Goal: Task Accomplishment & Management: Manage account settings

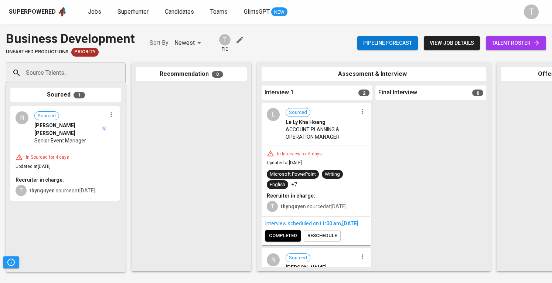
scroll to position [130, 0]
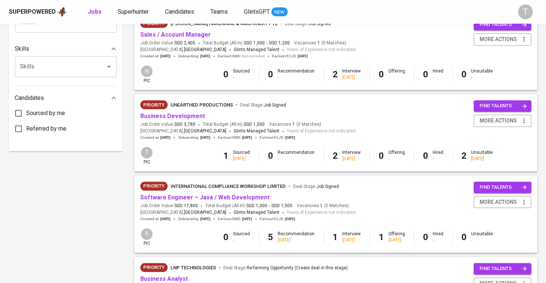
scroll to position [350, 0]
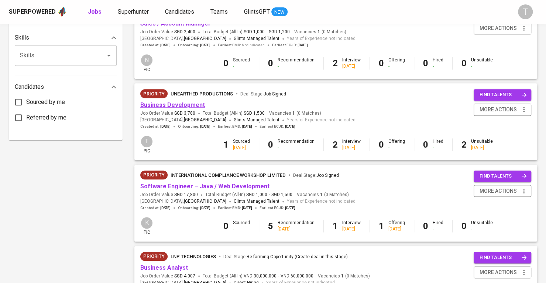
click at [171, 106] on link "Business Development" at bounding box center [172, 104] width 65 height 7
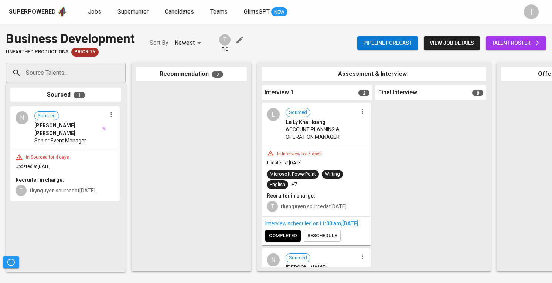
click at [360, 117] on div "L Sourced Le Ly Kha Hoang ACCOUNT PLANNING & OPERATION MANAGER" at bounding box center [316, 123] width 108 height 41
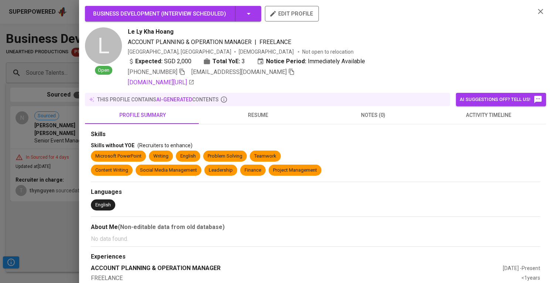
click at [68, 142] on div at bounding box center [276, 141] width 552 height 283
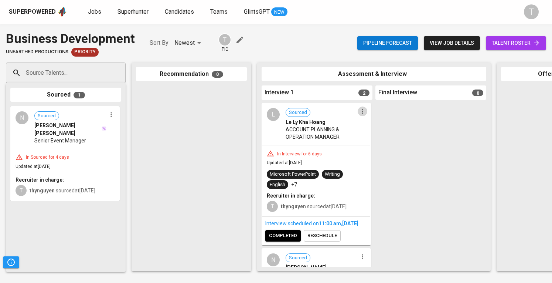
click at [359, 113] on icon "button" at bounding box center [362, 110] width 7 height 7
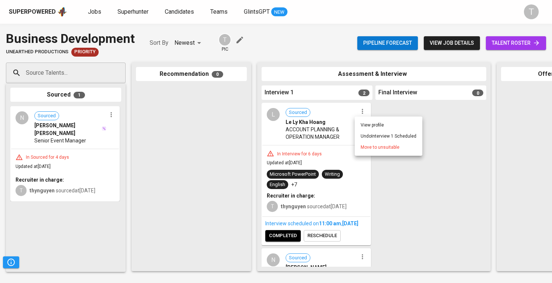
click at [372, 149] on span "Move to unsuitable" at bounding box center [380, 147] width 39 height 7
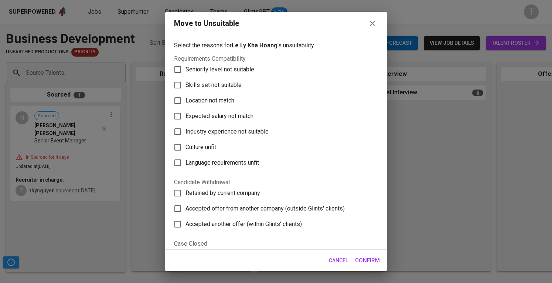
click at [229, 193] on span "Retained by current company" at bounding box center [222, 192] width 75 height 9
click at [185, 193] on input "Retained by current company" at bounding box center [178, 193] width 16 height 16
checkbox input "true"
click at [375, 259] on span "Confirm" at bounding box center [367, 260] width 25 height 10
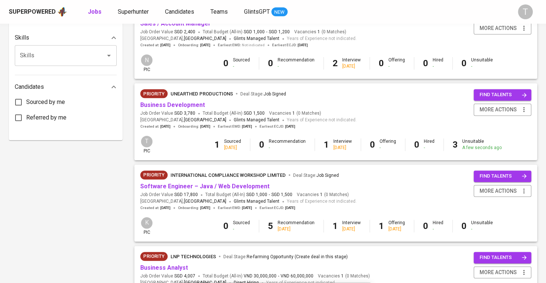
scroll to position [609, 0]
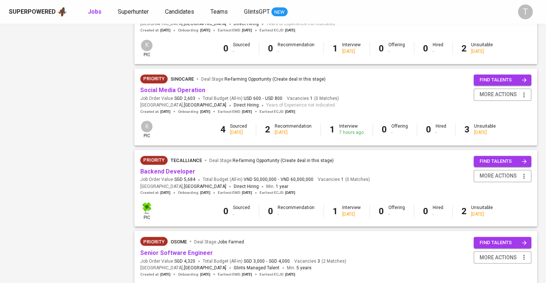
click at [181, 248] on div "Priority Osome Deal Stage : Jobs Farmed" at bounding box center [243, 242] width 206 height 12
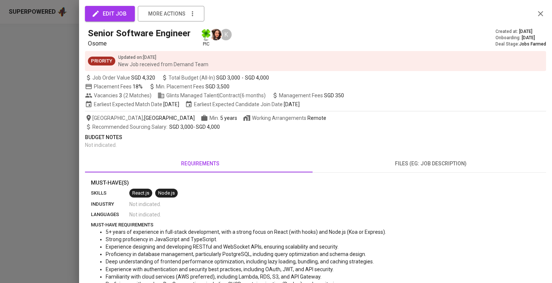
click at [35, 187] on div at bounding box center [276, 141] width 552 height 283
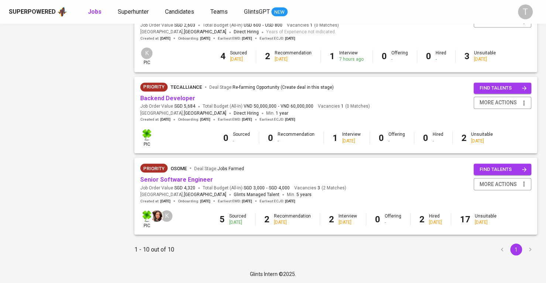
scroll to position [683, 0]
click at [182, 178] on link "Senior Software Engineer" at bounding box center [176, 178] width 73 height 7
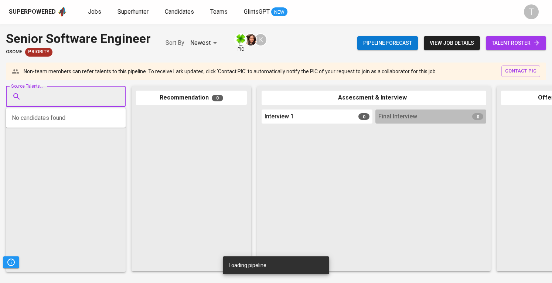
click at [86, 100] on input "Source Talents..." at bounding box center [63, 96] width 78 height 14
paste input "[EMAIL_ADDRESS][DOMAIN_NAME]"
type input "[EMAIL_ADDRESS][DOMAIN_NAME]"
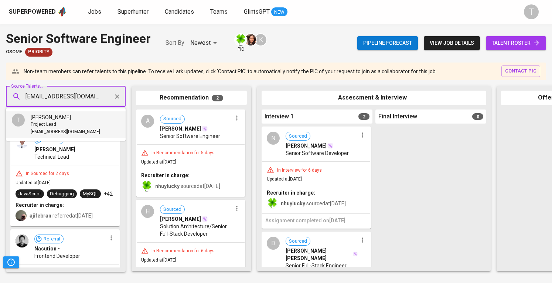
click at [83, 122] on li "T Trinh Ho Project Lead hnkt2907@gmail.com" at bounding box center [66, 124] width 120 height 27
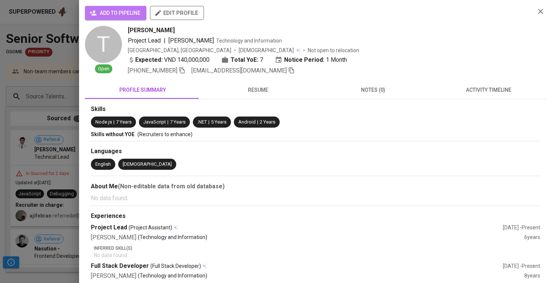
click at [120, 17] on span "add to pipeline" at bounding box center [116, 12] width 50 height 9
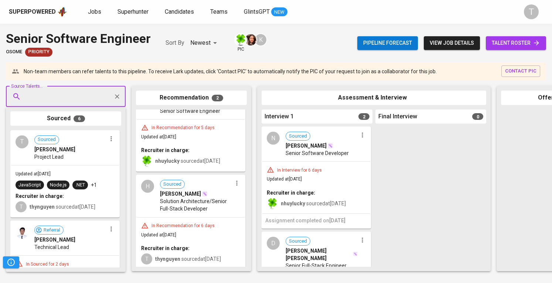
scroll to position [33, 0]
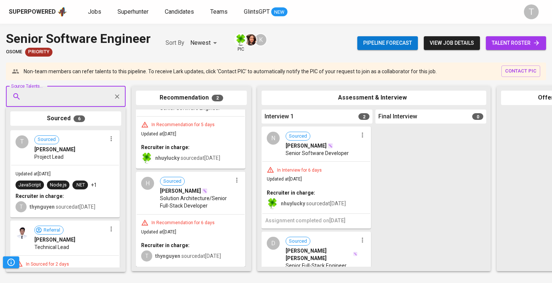
drag, startPoint x: 58, startPoint y: 154, endPoint x: 183, endPoint y: 202, distance: 133.9
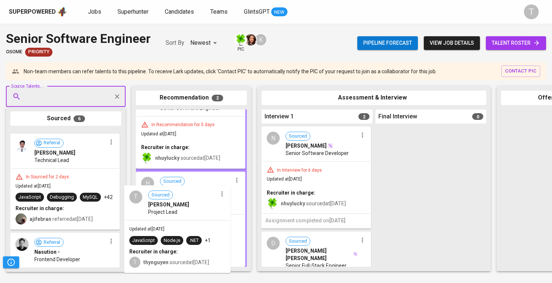
drag, startPoint x: 81, startPoint y: 154, endPoint x: 197, endPoint y: 211, distance: 129.7
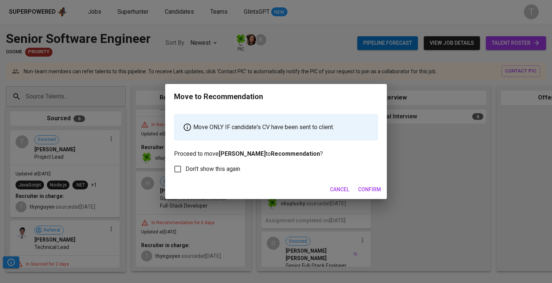
click at [380, 190] on span "Confirm" at bounding box center [369, 189] width 23 height 9
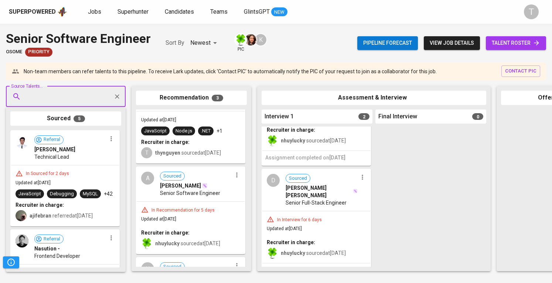
scroll to position [72, 0]
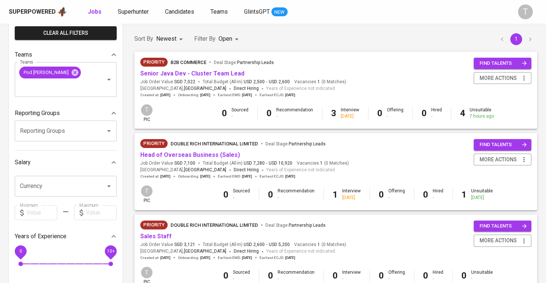
scroll to position [18, 0]
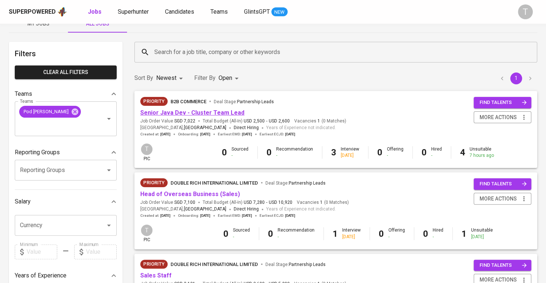
click at [185, 112] on link "Senior Java Dev - Cluster Team Lead" at bounding box center [192, 112] width 104 height 7
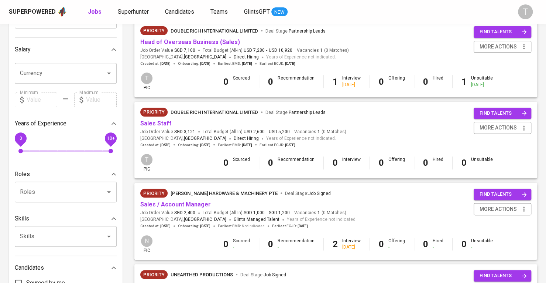
scroll to position [202, 0]
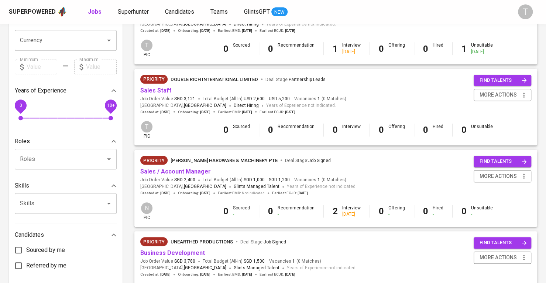
click at [173, 166] on div "Priority Chuan Kok Hardware & Machinery Pte Deal Stage : Job Signed" at bounding box center [248, 162] width 216 height 12
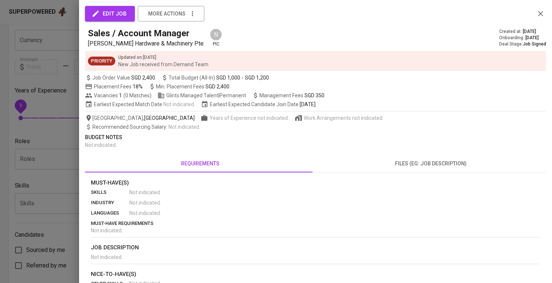
click at [175, 172] on span at bounding box center [199, 171] width 228 height 1
click at [74, 157] on div at bounding box center [276, 141] width 552 height 283
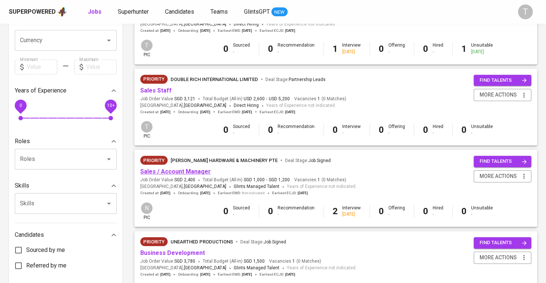
click at [159, 170] on link "Sales / Account Manager" at bounding box center [175, 171] width 71 height 7
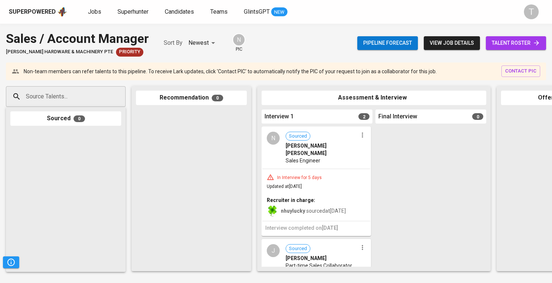
click at [85, 103] on div "Source Talents..." at bounding box center [66, 96] width 120 height 21
paste input "[EMAIL_ADDRESS][DOMAIN_NAME]"
type input "[EMAIL_ADDRESS][DOMAIN_NAME]"
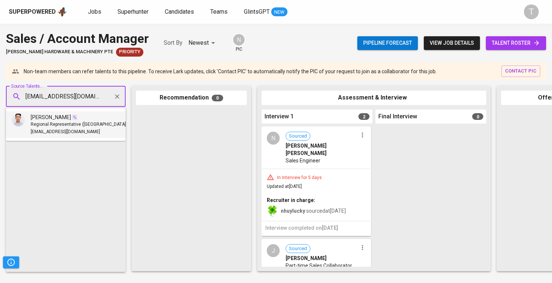
click at [64, 132] on span "[EMAIL_ADDRESS][DOMAIN_NAME]" at bounding box center [65, 131] width 69 height 7
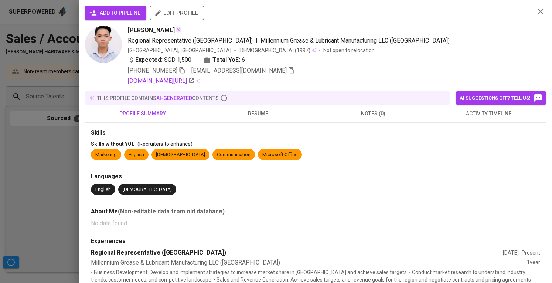
click at [135, 17] on span "add to pipeline" at bounding box center [116, 12] width 50 height 9
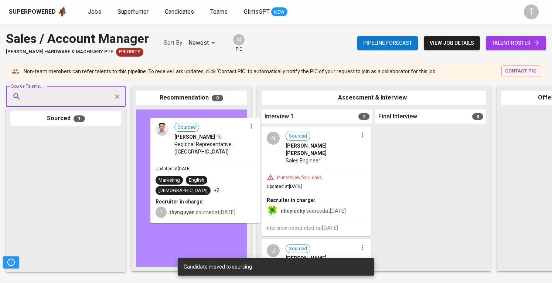
drag, startPoint x: 74, startPoint y: 165, endPoint x: 204, endPoint y: 153, distance: 130.6
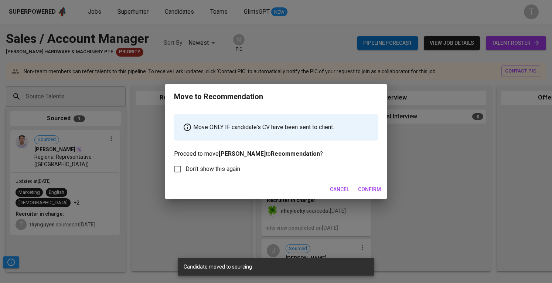
click at [371, 184] on button "Confirm" at bounding box center [369, 189] width 29 height 14
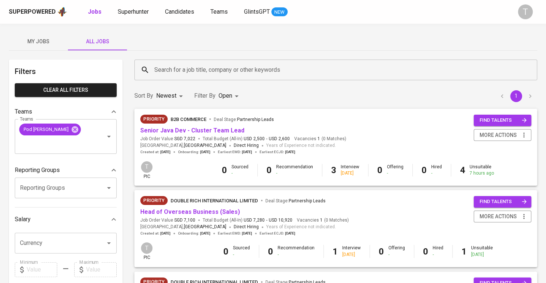
scroll to position [37, 0]
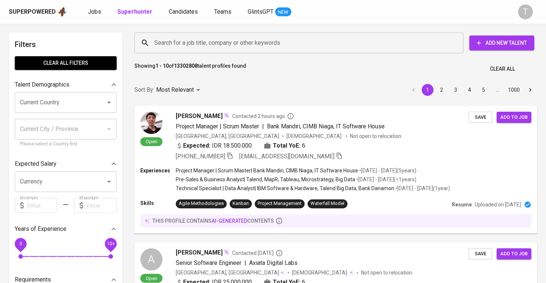
click at [228, 35] on div "Search for a job title, company or other keywords" at bounding box center [298, 43] width 329 height 21
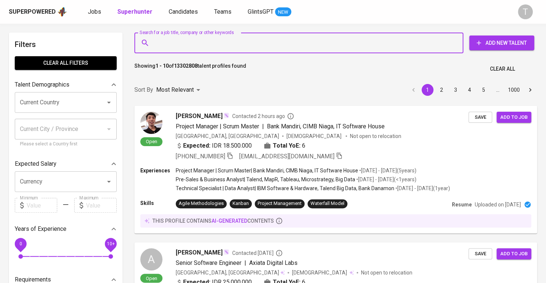
paste input "[EMAIL_ADDRESS][DOMAIN_NAME]"
type input "[EMAIL_ADDRESS][DOMAIN_NAME]"
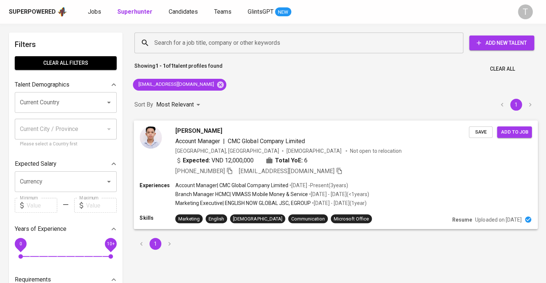
click at [435, 164] on div "Expected: VND 12,000,000 Total YoE: 6" at bounding box center [322, 161] width 294 height 11
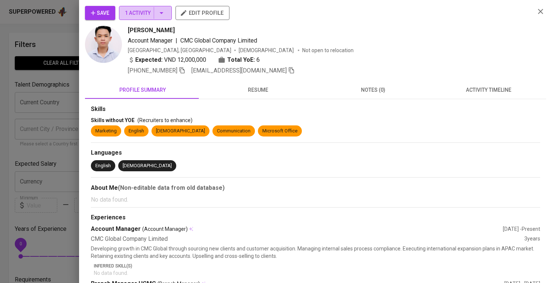
click at [136, 12] on span "1 Activity" at bounding box center [145, 12] width 41 height 9
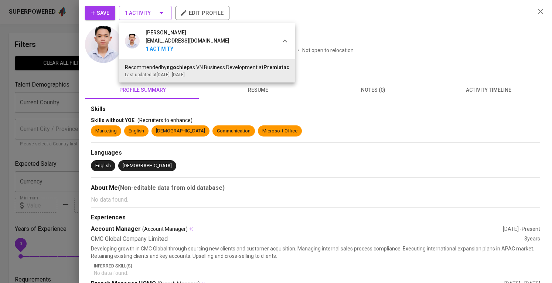
click at [409, 47] on div at bounding box center [276, 141] width 552 height 283
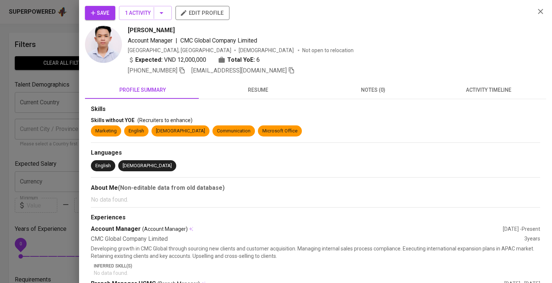
click at [223, 22] on div "Save 1 Activity edit profile" at bounding box center [307, 16] width 444 height 20
click at [221, 11] on span "edit profile" at bounding box center [202, 13] width 42 height 10
click at [34, 117] on div at bounding box center [276, 141] width 552 height 283
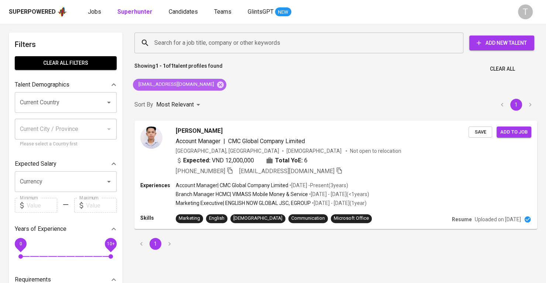
drag, startPoint x: 197, startPoint y: 85, endPoint x: 202, endPoint y: 76, distance: 10.7
click at [217, 85] on icon at bounding box center [220, 84] width 7 height 7
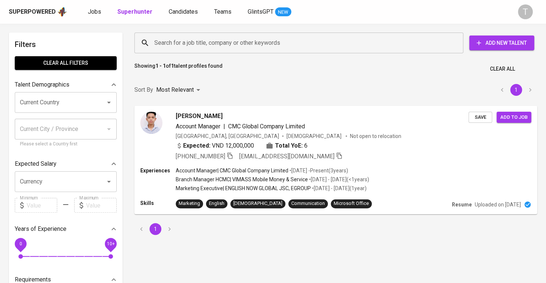
click at [222, 47] on input "Search for a job title, company or other keywords" at bounding box center [301, 43] width 297 height 14
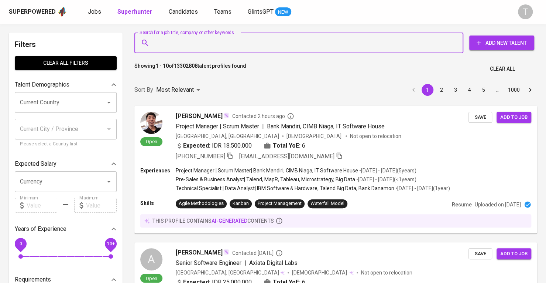
paste input "[EMAIL_ADDRESS][DOMAIN_NAME]"
type input "[EMAIL_ADDRESS][DOMAIN_NAME]"
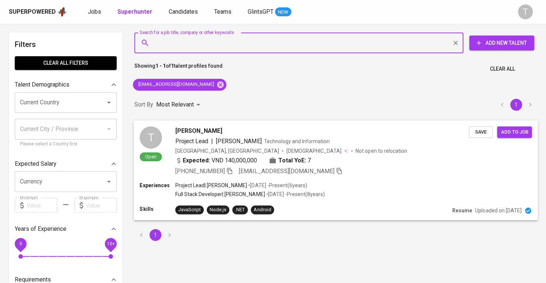
click at [482, 129] on span "Save" at bounding box center [481, 131] width 16 height 8
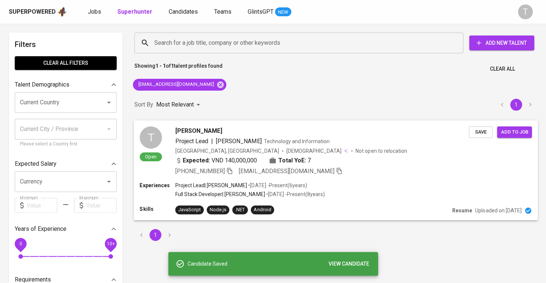
click at [436, 179] on div "T Open [PERSON_NAME] Project Lead | Janeto Technology and Information [GEOGRAPH…" at bounding box center [336, 150] width 404 height 61
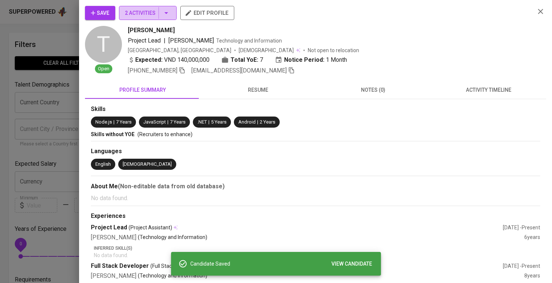
click at [120, 8] on button "2 Activities" at bounding box center [148, 13] width 58 height 14
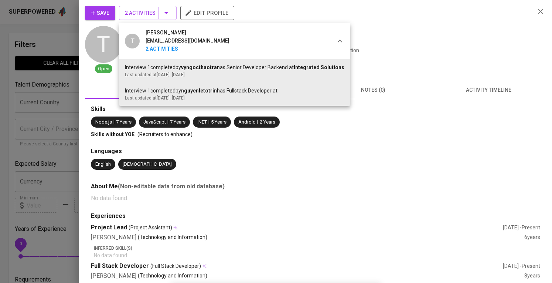
click at [201, 12] on div at bounding box center [276, 141] width 552 height 283
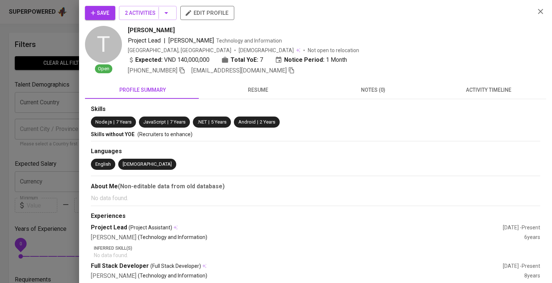
click at [210, 13] on span "edit profile" at bounding box center [207, 13] width 42 height 10
drag, startPoint x: 36, startPoint y: 88, endPoint x: 41, endPoint y: 81, distance: 8.7
click at [36, 88] on div at bounding box center [276, 141] width 552 height 283
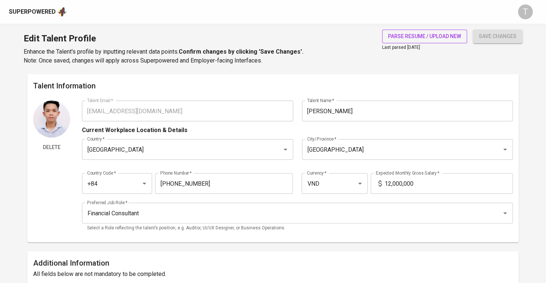
click at [428, 37] on span "parse resume / upload new" at bounding box center [424, 36] width 73 height 9
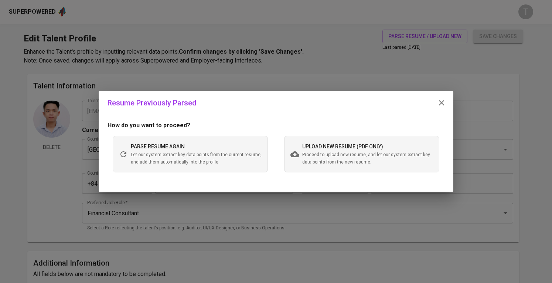
click at [244, 160] on span "Let our system extract key data points from the current resume, and add them au…" at bounding box center [196, 158] width 131 height 15
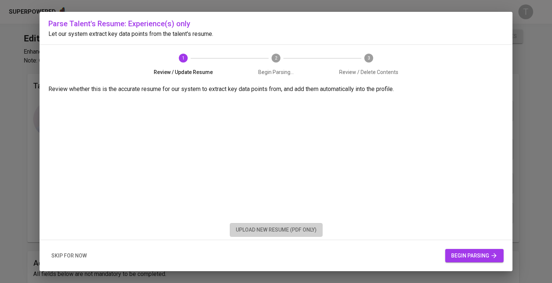
click at [276, 227] on span "upload new resume (pdf only)" at bounding box center [276, 229] width 81 height 9
click at [461, 252] on span "begin parsing" at bounding box center [474, 255] width 47 height 9
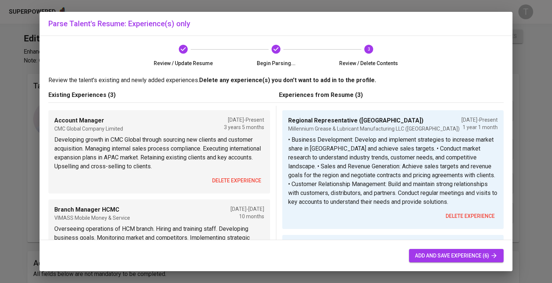
click at [227, 178] on span "delete experience" at bounding box center [236, 180] width 49 height 9
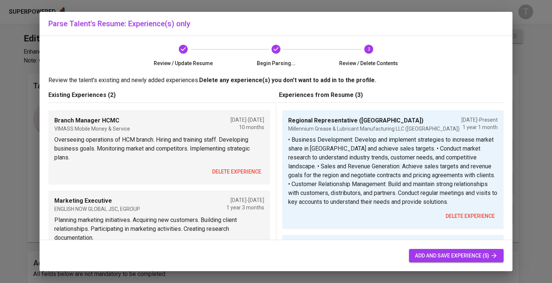
click at [228, 173] on span "delete experience" at bounding box center [236, 171] width 49 height 9
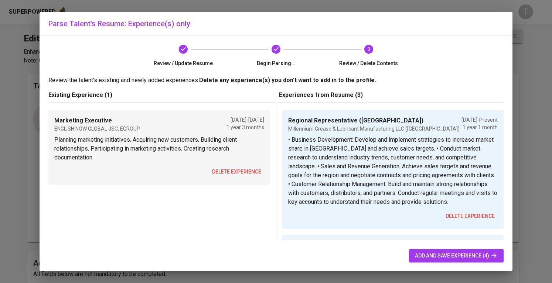
drag, startPoint x: 228, startPoint y: 175, endPoint x: 282, endPoint y: 177, distance: 54.7
click at [228, 175] on span "delete experience" at bounding box center [236, 171] width 49 height 9
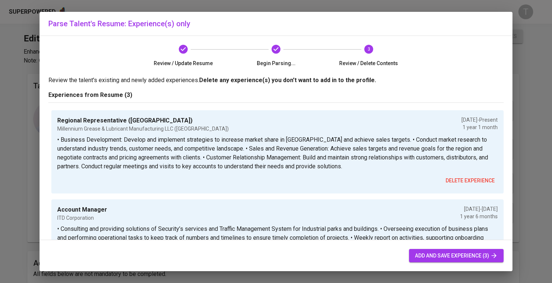
click at [468, 247] on div "add and save experience (3)" at bounding box center [276, 255] width 473 height 31
drag, startPoint x: 470, startPoint y: 251, endPoint x: 471, endPoint y: 247, distance: 4.7
click at [470, 251] on span "add and save experience (3)" at bounding box center [456, 255] width 83 height 9
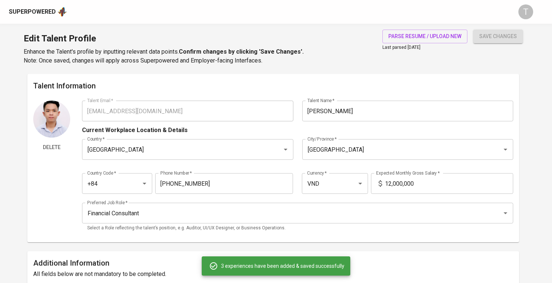
type input "Regional Representative (South East Asia)"
type input "Millennium Grease & Lubricant Manufacturing LLC (UAE)"
type input "08/01/2024"
type input "Account Manager"
type input "ITD Corporation"
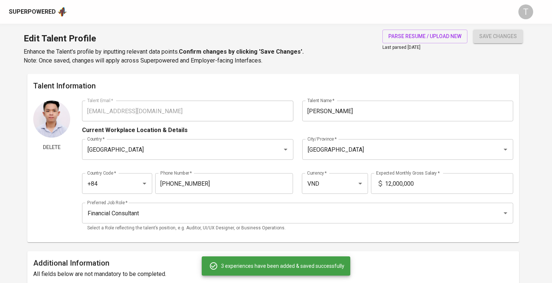
type input "02/01/2023"
type input "08/01/2024"
type input "Account Manager"
type input "CMC Global Company Limited"
type input "05/01/2021"
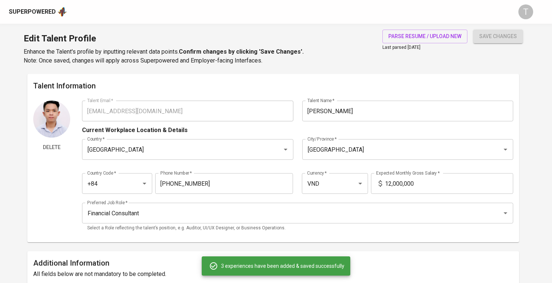
type input "02/01/2023"
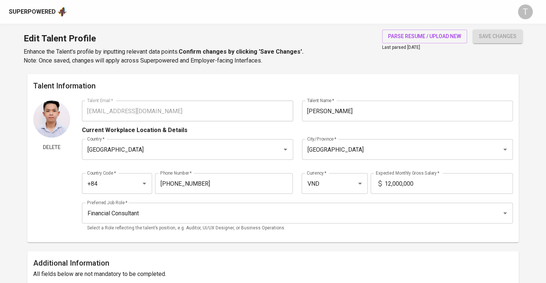
click at [69, 118] on div "Delete Talent Email   * dunghiep18@gmail.com Talent Email * Talent Name   * Nin…" at bounding box center [273, 168] width 480 height 136
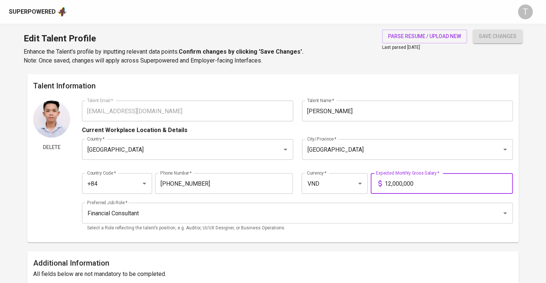
click at [424, 189] on input "12,000,000" at bounding box center [449, 183] width 128 height 21
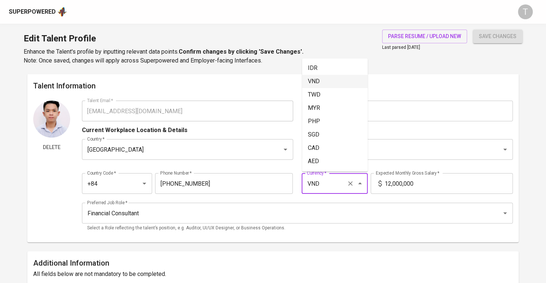
click at [341, 189] on input "VND" at bounding box center [324, 183] width 39 height 14
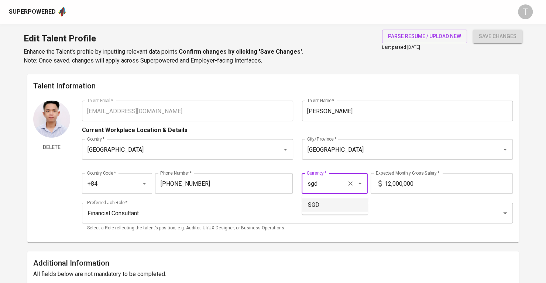
drag, startPoint x: 336, startPoint y: 213, endPoint x: 338, endPoint y: 210, distance: 4.2
click at [335, 213] on ul "SGD" at bounding box center [335, 204] width 66 height 19
drag, startPoint x: 350, startPoint y: 201, endPoint x: 370, endPoint y: 195, distance: 21.1
click at [349, 201] on li "SGD" at bounding box center [335, 204] width 66 height 13
type input "SGD"
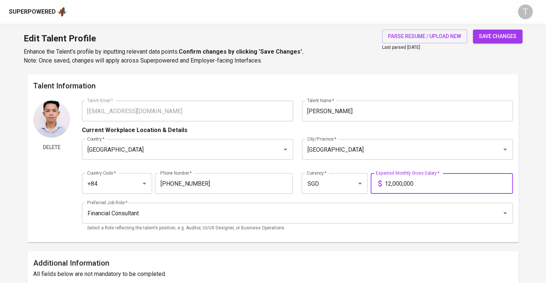
drag, startPoint x: 428, startPoint y: 183, endPoint x: 377, endPoint y: 186, distance: 51.4
click at [377, 186] on div "12,000,000 Expected Monthly Gross Salary *" at bounding box center [442, 183] width 142 height 21
type input "1,500"
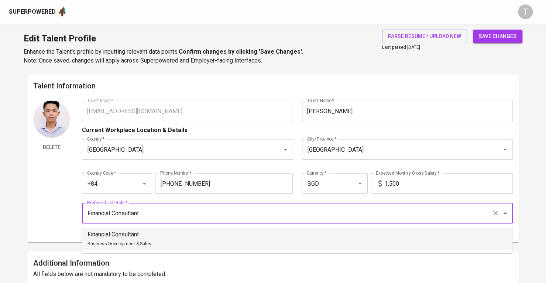
drag, startPoint x: 157, startPoint y: 215, endPoint x: 25, endPoint y: 211, distance: 131.6
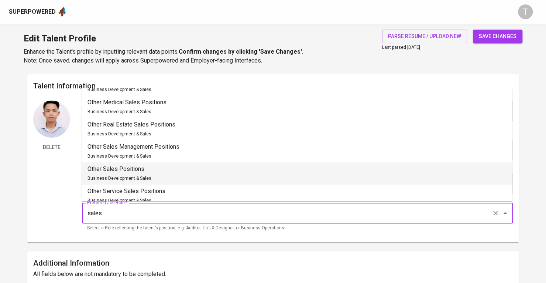
scroll to position [286, 0]
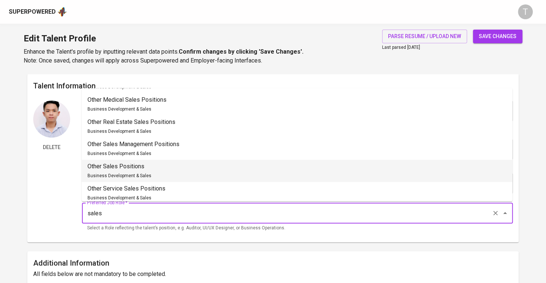
click at [149, 166] on li "Other Sales Positions Business Development & Sales" at bounding box center [297, 171] width 431 height 22
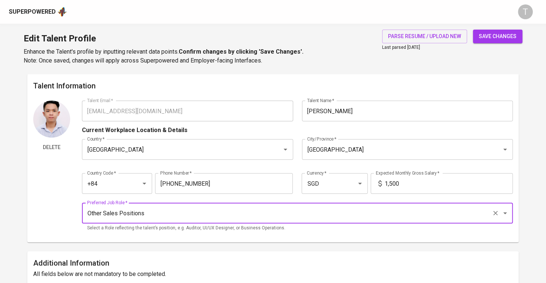
type input "Other Sales Positions"
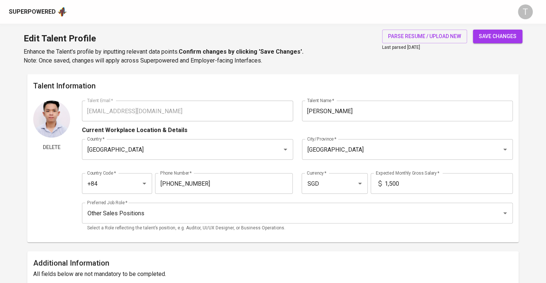
click at [486, 44] on div "save changes" at bounding box center [498, 47] width 50 height 35
click at [488, 41] on button "save changes" at bounding box center [498, 37] width 50 height 14
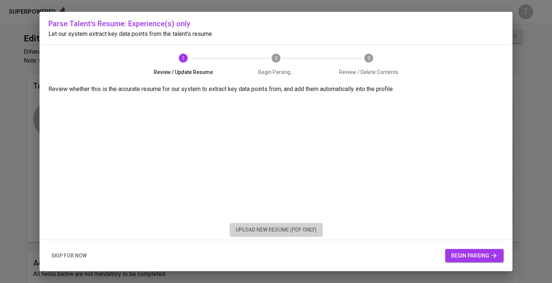
click at [276, 233] on span "upload new resume (pdf only)" at bounding box center [276, 229] width 81 height 9
click at [464, 257] on span "begin parsing" at bounding box center [474, 255] width 47 height 9
